Goal: Information Seeking & Learning: Learn about a topic

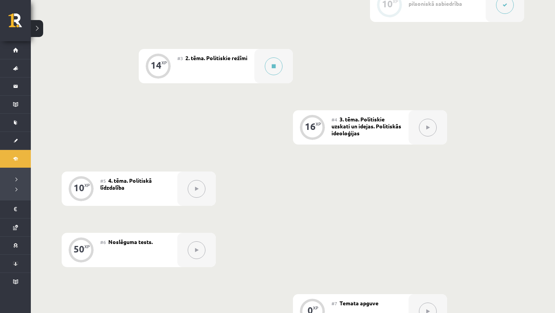
scroll to position [290, 0]
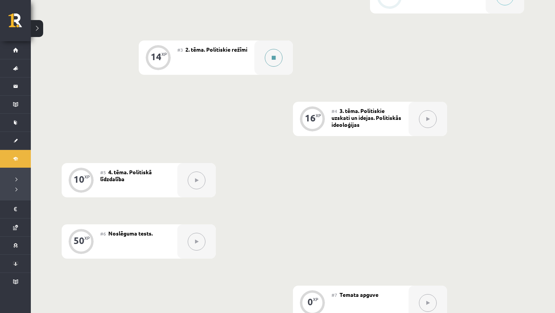
click at [274, 59] on icon at bounding box center [274, 57] width 4 height 5
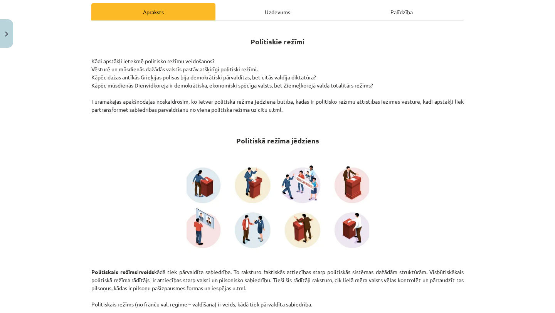
scroll to position [110, 0]
click at [5, 32] on img "Close" at bounding box center [6, 34] width 3 height 5
click at [15, 128] on div "Mācību tēma: Sociālās zinātnes i - 11. klases 1. ieskaites mācību materiāls #3 …" at bounding box center [277, 156] width 555 height 313
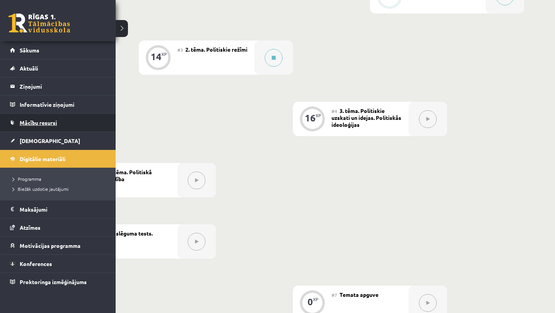
click at [50, 117] on link "Mācību resursi" at bounding box center [58, 123] width 96 height 18
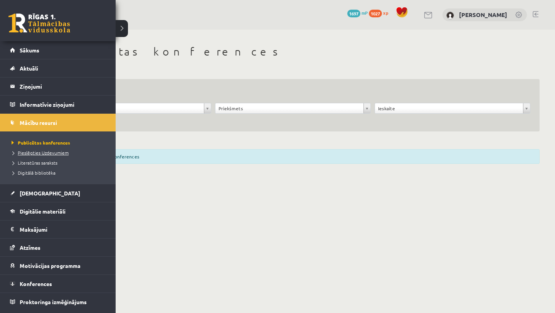
click at [33, 153] on span "Pieslēgties Uzdevumiem" at bounding box center [39, 152] width 59 height 6
click at [48, 213] on span "Digitālie materiāli" at bounding box center [43, 211] width 46 height 7
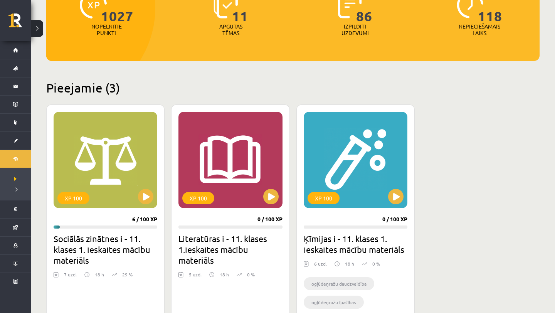
scroll to position [130, 0]
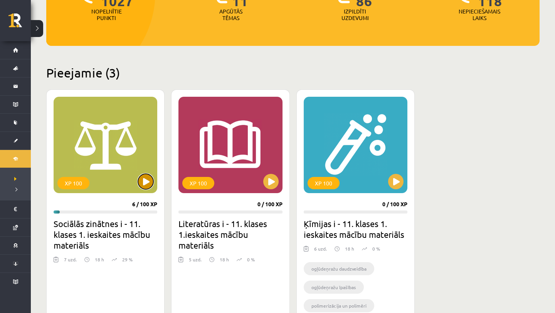
click at [144, 186] on button at bounding box center [145, 181] width 15 height 15
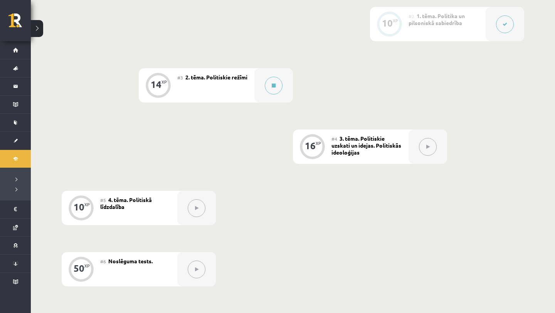
scroll to position [263, 0]
click at [272, 76] on button at bounding box center [274, 85] width 18 height 18
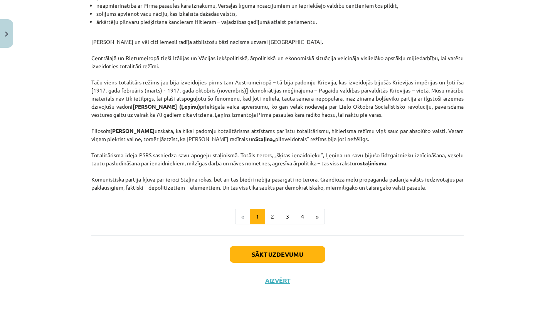
scroll to position [1920, 0]
click at [271, 217] on button "2" at bounding box center [272, 216] width 15 height 15
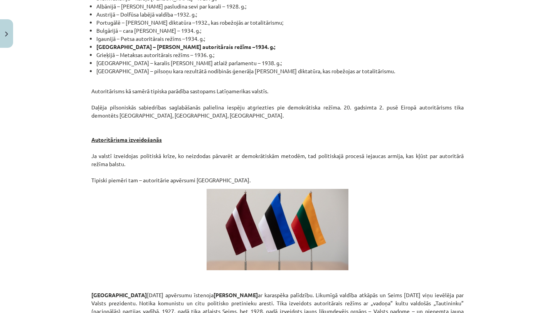
scroll to position [1297, 0]
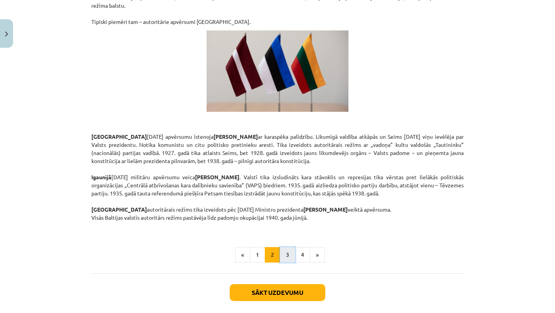
click at [287, 247] on button "3" at bounding box center [287, 254] width 15 height 15
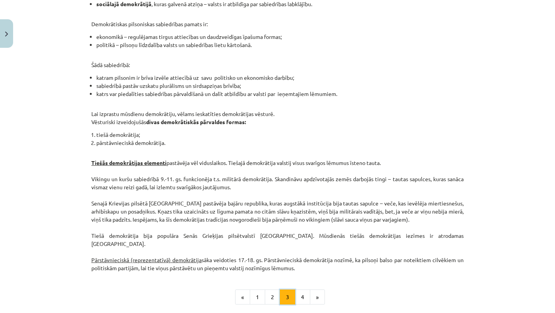
scroll to position [641, 0]
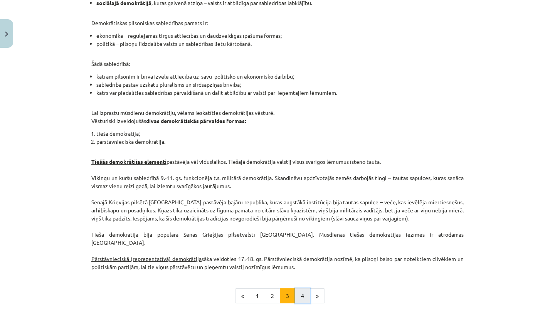
click at [306, 288] on button "4" at bounding box center [302, 295] width 15 height 15
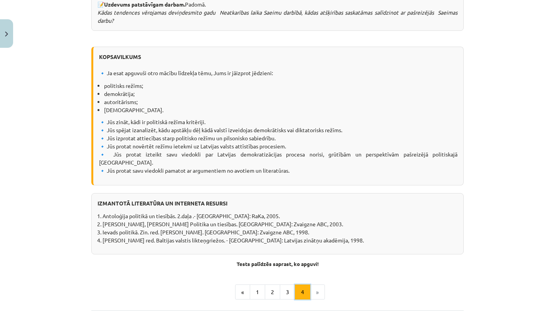
scroll to position [945, 0]
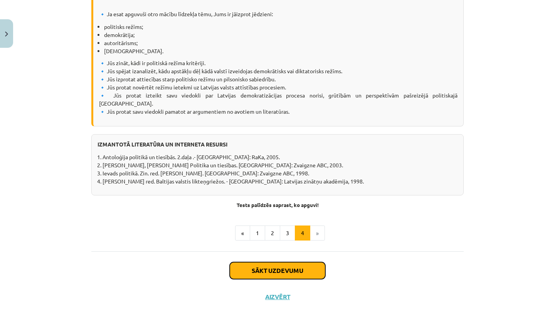
click at [303, 262] on button "Sākt uzdevumu" at bounding box center [278, 270] width 96 height 17
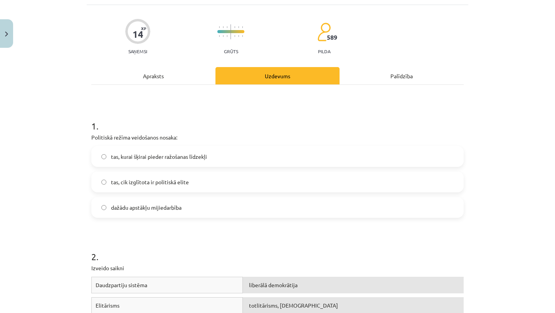
scroll to position [47, 0]
click at [259, 209] on label "dažādu apstākļu mijiedarbība" at bounding box center [277, 206] width 371 height 19
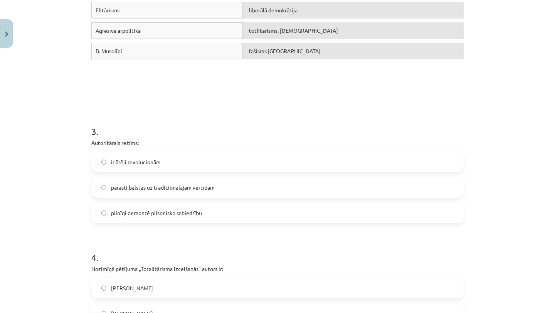
scroll to position [343, 0]
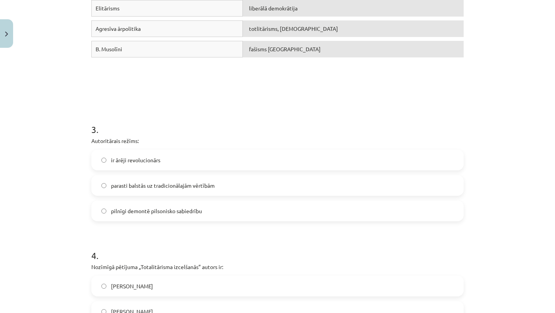
click at [317, 185] on label "parasti balstās uz tradicionālajām vērtībām" at bounding box center [277, 185] width 371 height 19
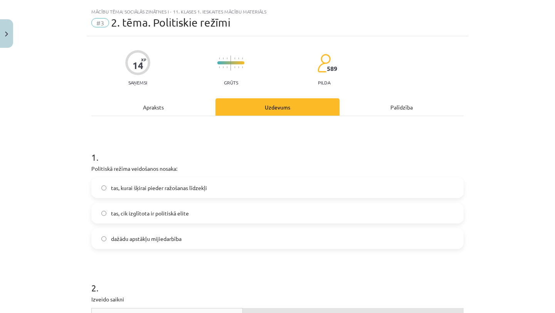
scroll to position [0, 0]
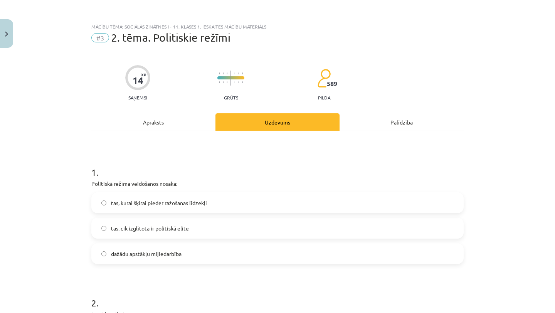
click at [194, 117] on div "Apraksts" at bounding box center [153, 121] width 124 height 17
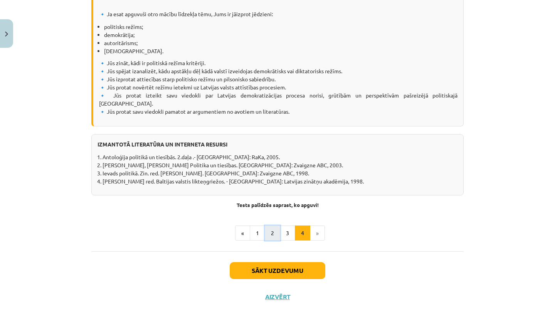
click at [273, 225] on button "2" at bounding box center [272, 232] width 15 height 15
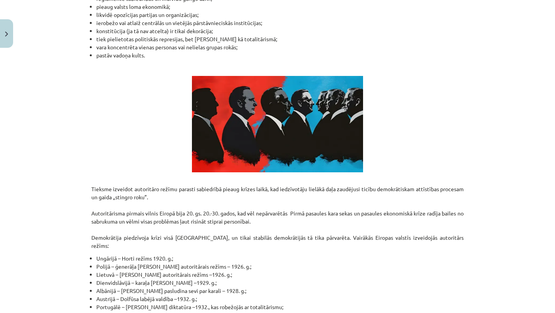
scroll to position [1296, 0]
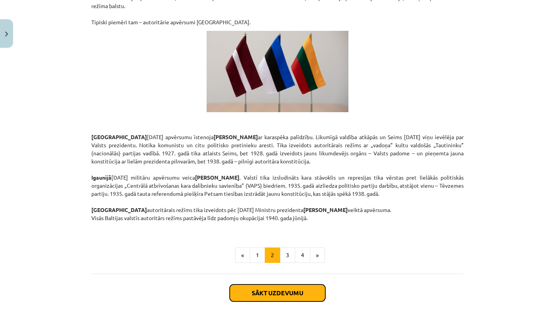
click at [283, 284] on button "Sākt uzdevumu" at bounding box center [278, 292] width 96 height 17
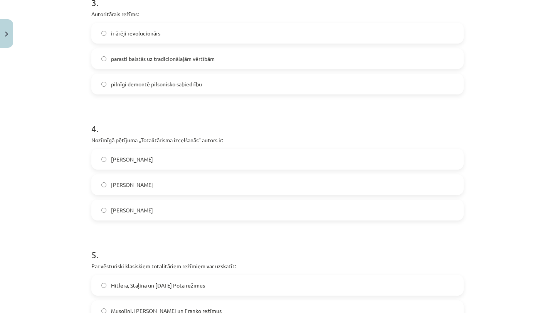
scroll to position [504, 0]
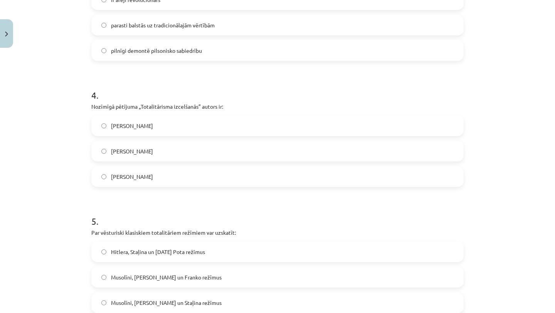
click at [256, 155] on label "Hanna Ārendte" at bounding box center [277, 150] width 371 height 19
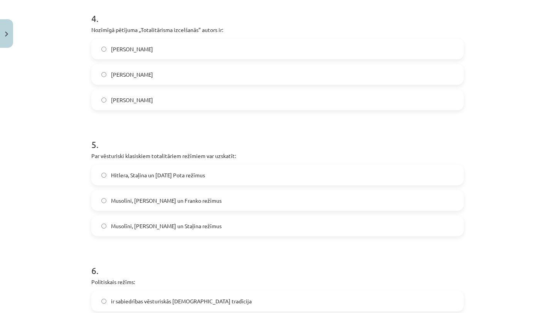
scroll to position [579, 0]
click at [231, 228] on label "Musolīni, Hitlera un Staļina režīmus" at bounding box center [277, 226] width 371 height 19
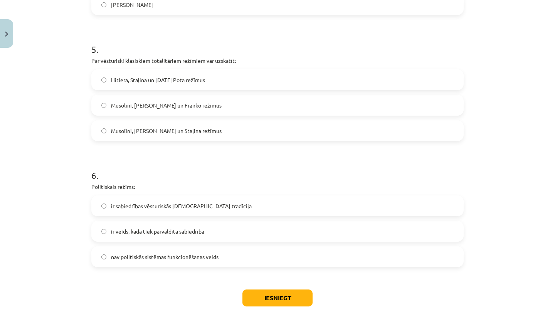
scroll to position [692, 0]
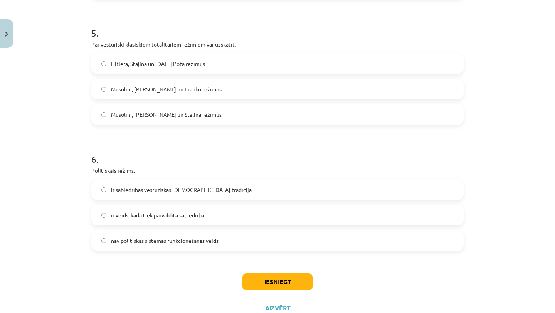
click at [232, 218] on label "ir veids, kādā tiek pārvaldīta sabiedrība" at bounding box center [277, 214] width 371 height 19
click at [255, 274] on button "Iesniegt" at bounding box center [277, 281] width 70 height 17
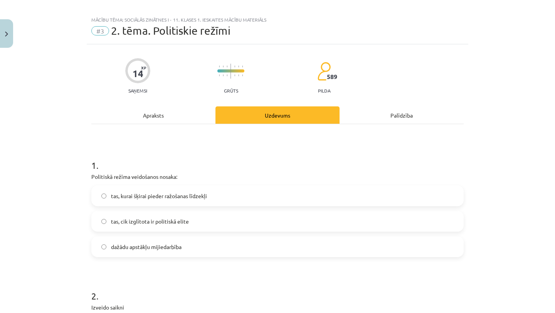
scroll to position [719, 0]
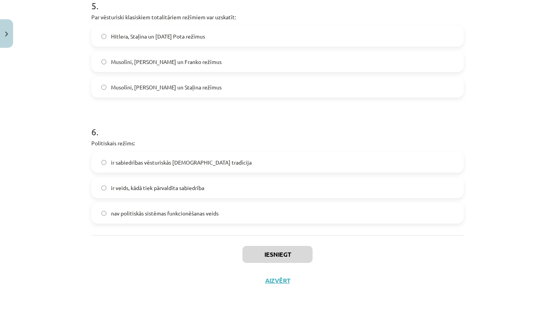
click at [318, 116] on h1 "6 ." at bounding box center [277, 125] width 372 height 24
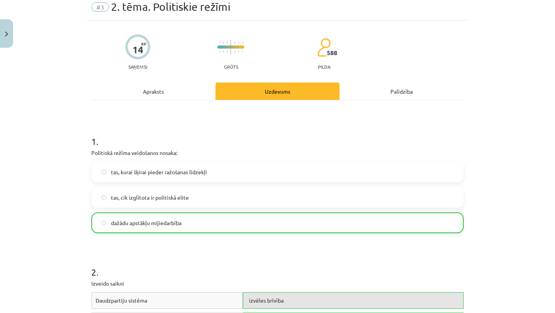
scroll to position [0, 0]
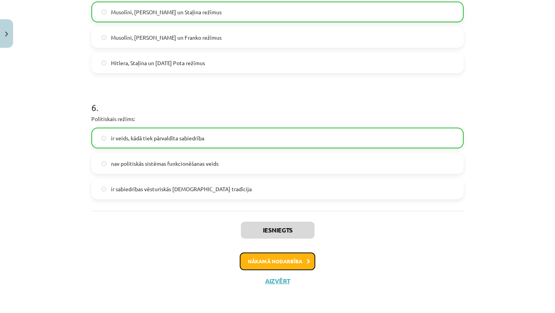
click at [275, 266] on button "Nākamā nodarbība" at bounding box center [278, 261] width 76 height 18
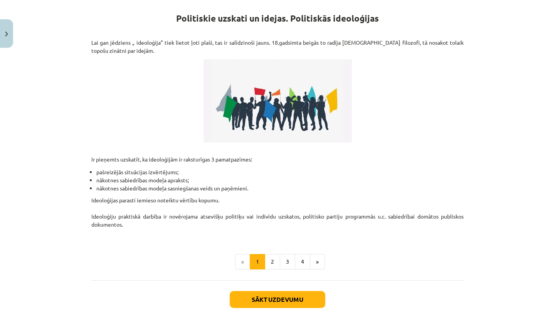
scroll to position [116, 0]
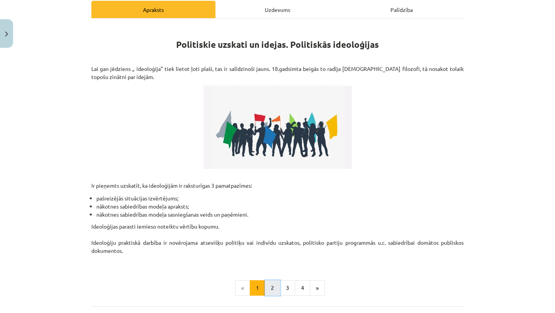
click at [273, 288] on button "2" at bounding box center [272, 287] width 15 height 15
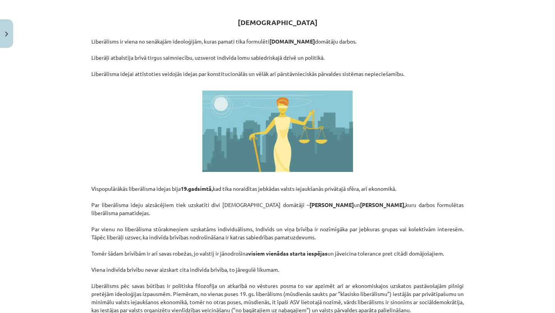
scroll to position [394, 0]
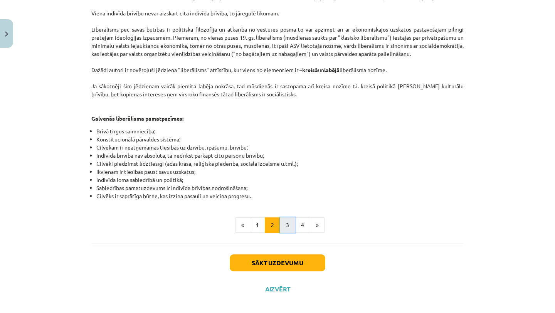
click at [283, 217] on button "3" at bounding box center [287, 224] width 15 height 15
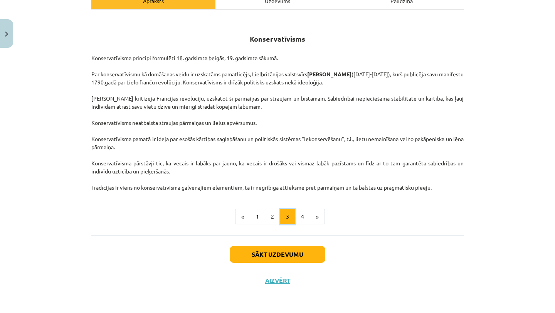
scroll to position [121, 0]
click at [298, 219] on button "4" at bounding box center [302, 216] width 15 height 15
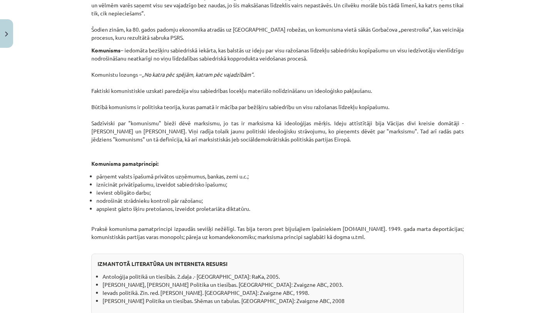
scroll to position [626, 0]
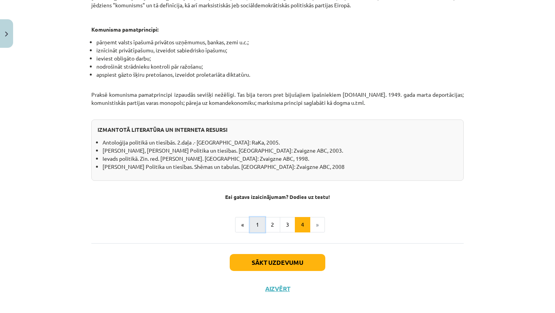
click at [257, 219] on button "1" at bounding box center [257, 224] width 15 height 15
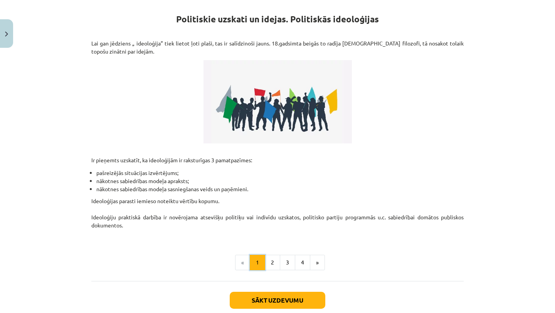
scroll to position [0, 0]
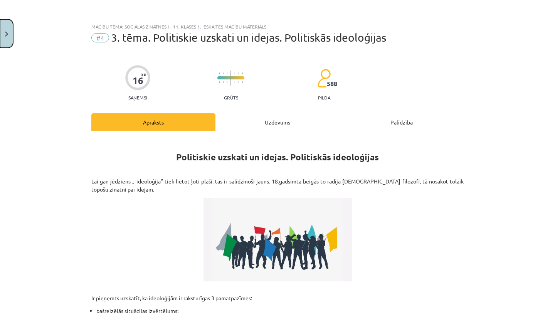
click at [11, 37] on button "Close" at bounding box center [6, 33] width 13 height 29
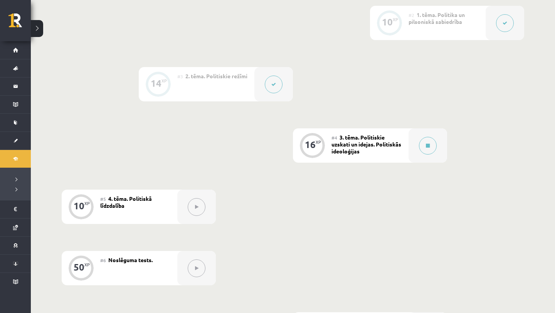
click at [188, 206] on button at bounding box center [197, 207] width 18 height 18
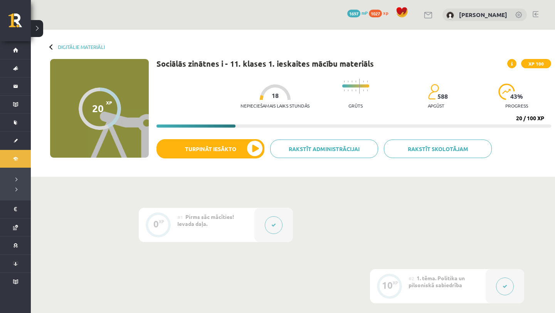
click at [65, 43] on div "Digitālie materiāli 20 XP XP 100 20 / 100 XP Sociālās zinātnes i - 11. klases 1…" at bounding box center [293, 103] width 524 height 147
click at [71, 48] on link "Digitālie materiāli" at bounding box center [81, 47] width 47 height 6
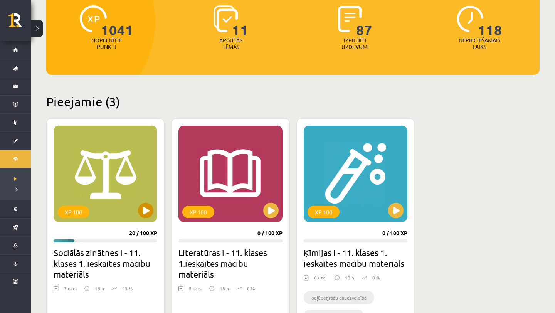
scroll to position [101, 0]
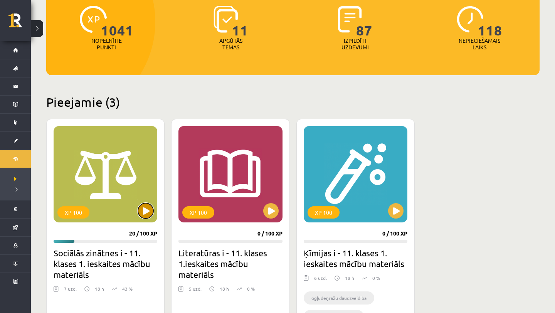
click at [139, 212] on button at bounding box center [145, 210] width 15 height 15
click at [153, 209] on div "XP 100" at bounding box center [106, 174] width 104 height 96
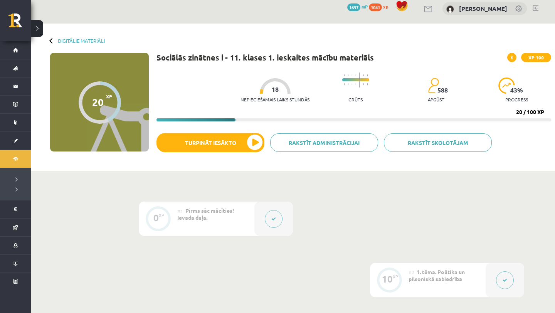
scroll to position [8, 0]
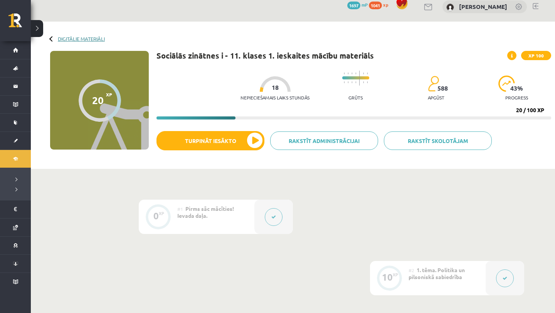
click at [87, 36] on link "Digitālie materiāli" at bounding box center [81, 39] width 47 height 6
